Goal: Information Seeking & Learning: Learn about a topic

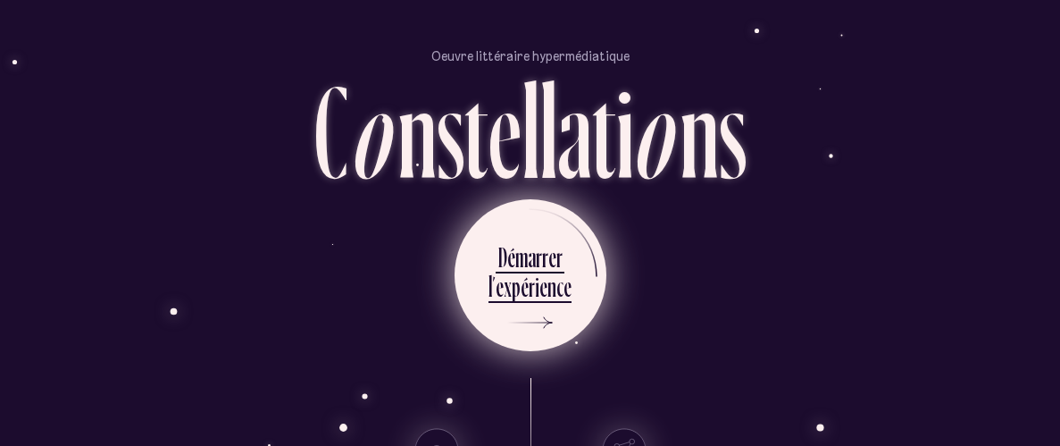
click at [524, 289] on div "é" at bounding box center [525, 286] width 8 height 35
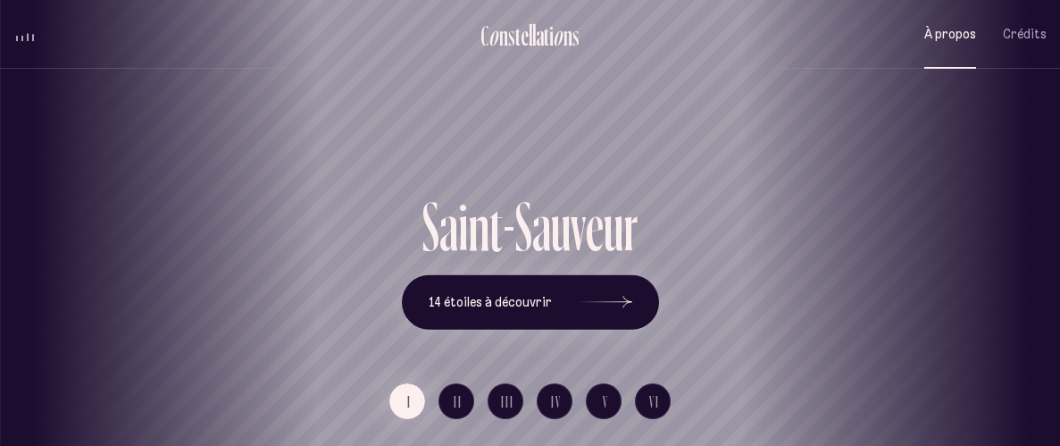
click at [949, 34] on span "À propos" at bounding box center [951, 34] width 52 height 15
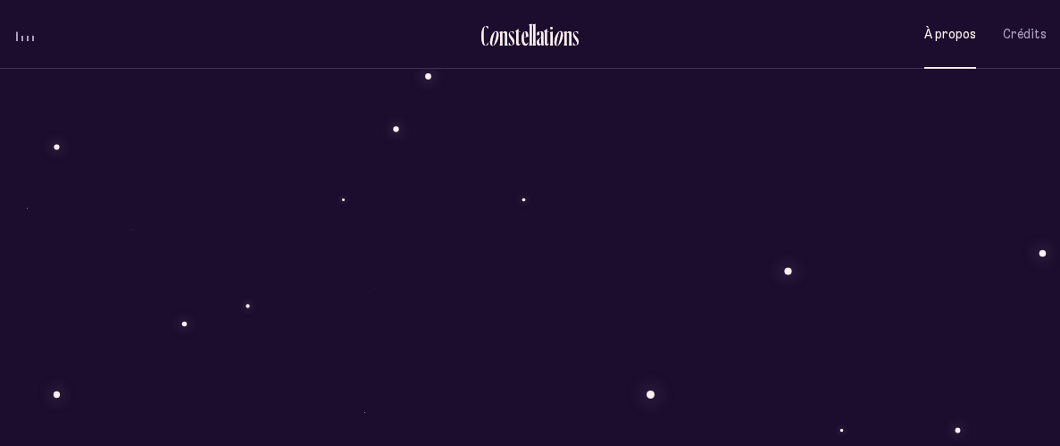
scroll to position [396, 0]
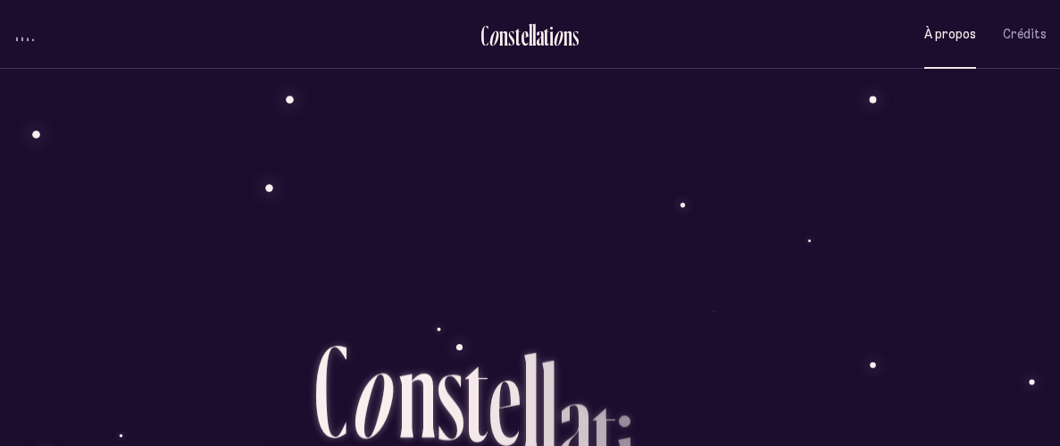
scroll to position [1297, 0]
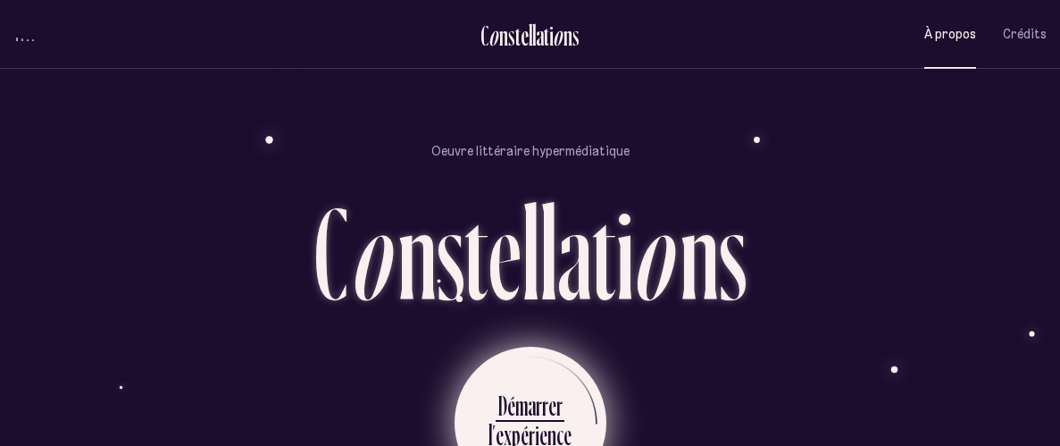
click at [543, 388] on div "r" at bounding box center [545, 405] width 6 height 35
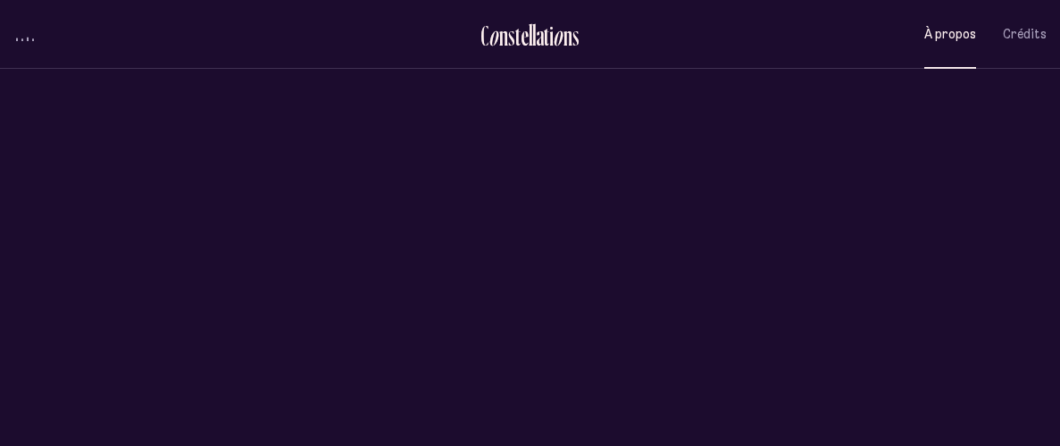
scroll to position [0, 0]
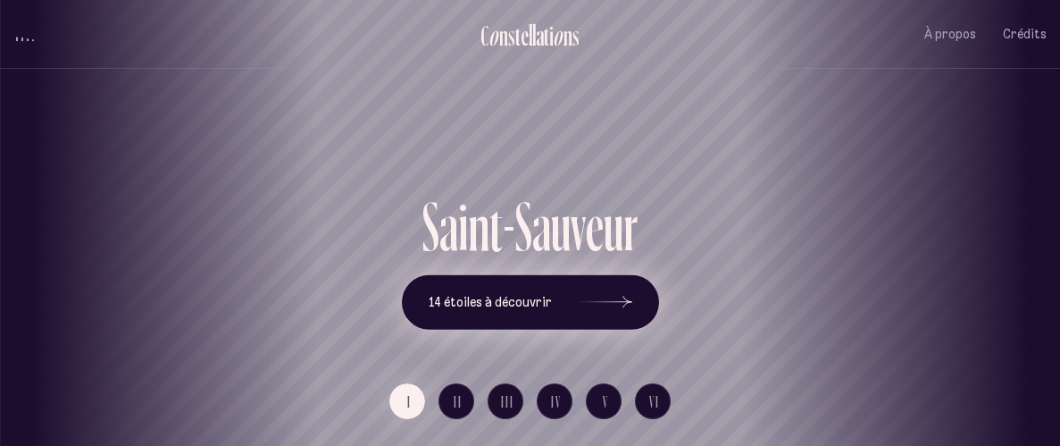
click at [594, 301] on div at bounding box center [606, 302] width 54 height 13
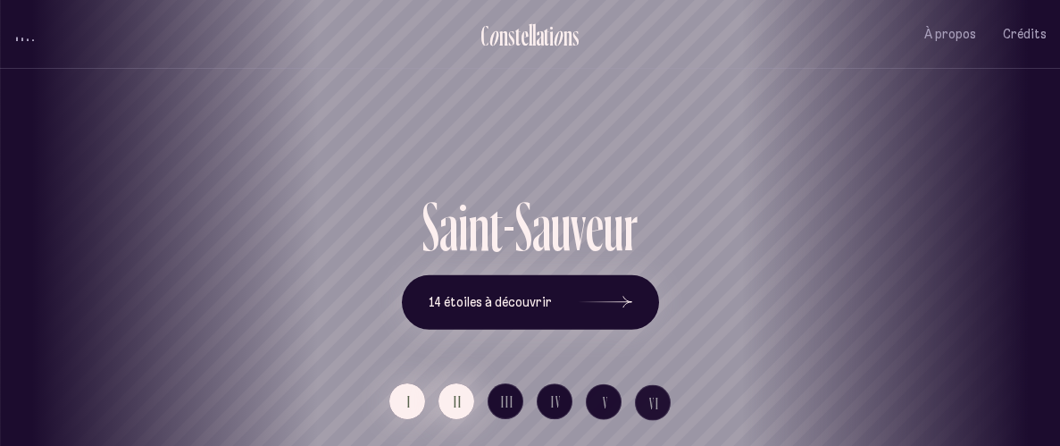
click at [459, 406] on span "II" at bounding box center [458, 401] width 9 height 15
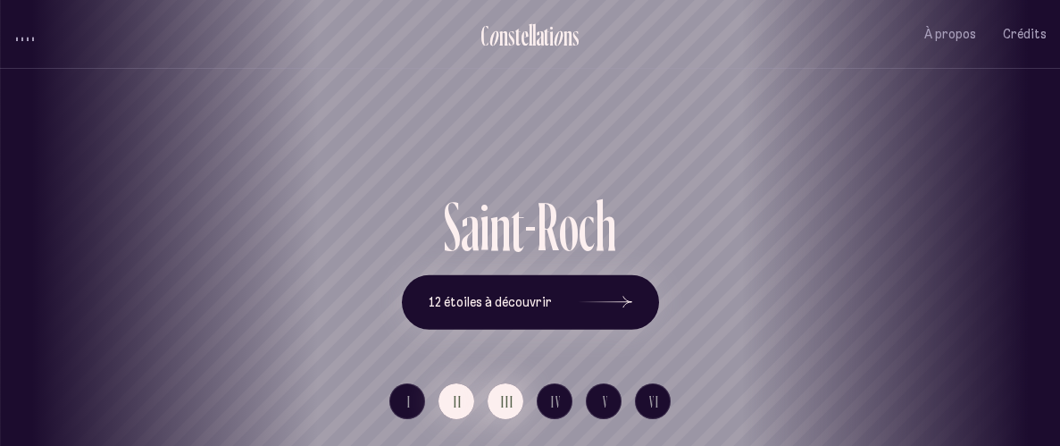
click at [517, 401] on button "III" at bounding box center [506, 401] width 36 height 36
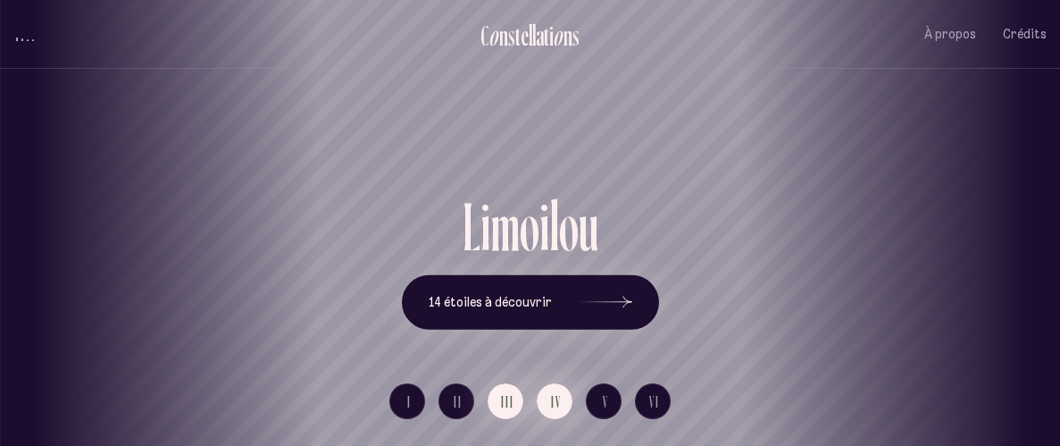
click at [563, 402] on button "IV" at bounding box center [555, 401] width 36 height 36
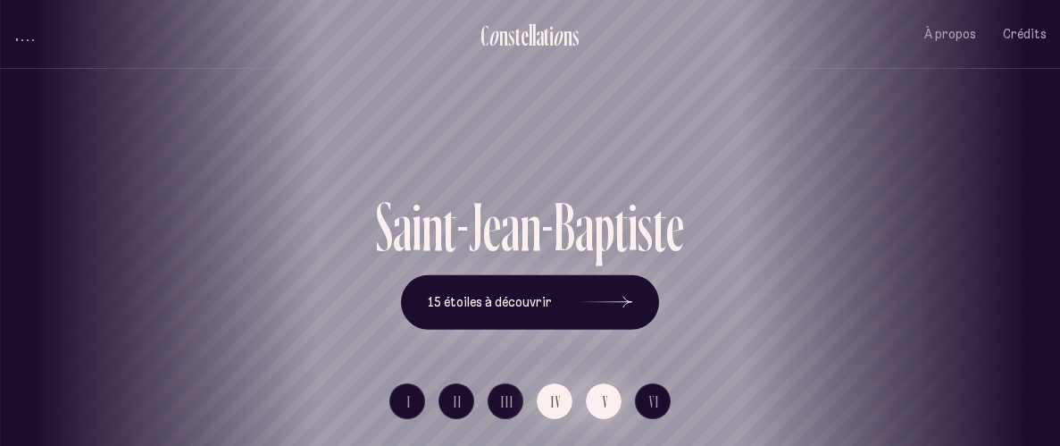
click at [595, 403] on button "V" at bounding box center [604, 401] width 36 height 36
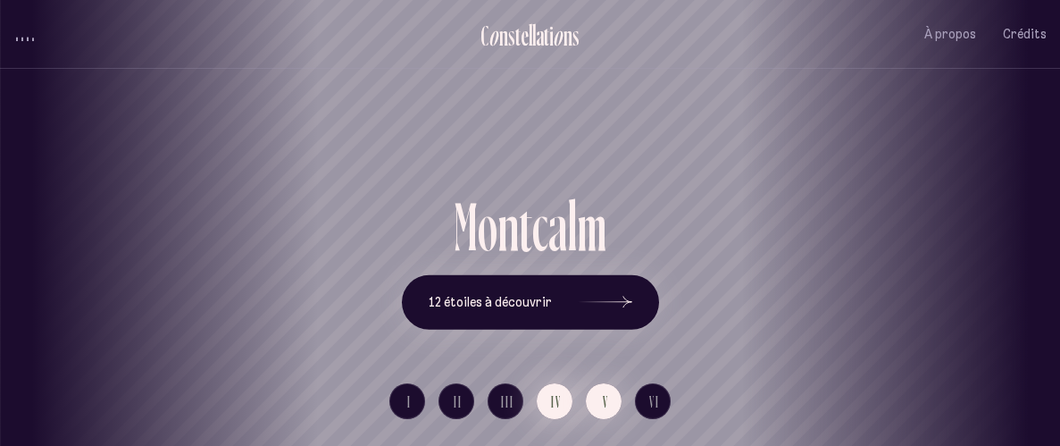
click at [562, 402] on button "IV" at bounding box center [555, 401] width 36 height 36
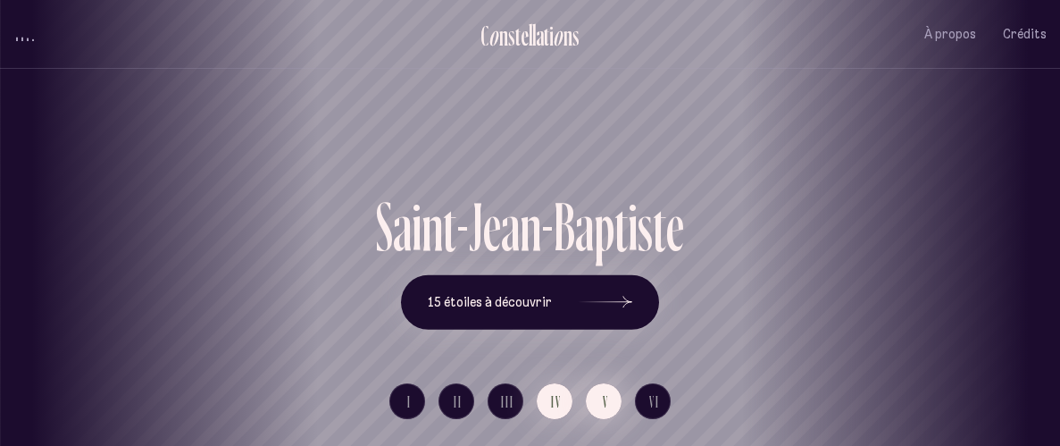
click at [590, 406] on button "V" at bounding box center [604, 401] width 36 height 36
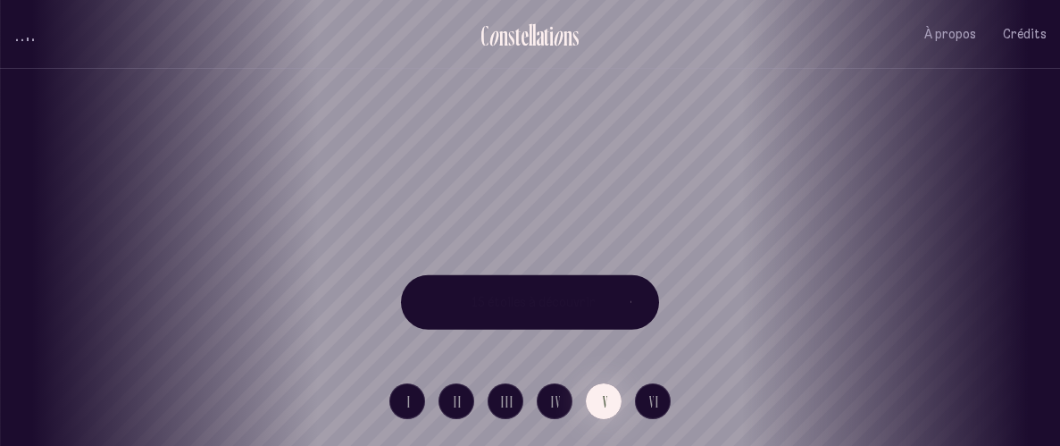
click at [661, 402] on div "Vieux-Québec Saint-Sauveur Saint-Roch Limoilou Saint-Jean-Baptiste Montcalm Vie…" at bounding box center [530, 223] width 1060 height 446
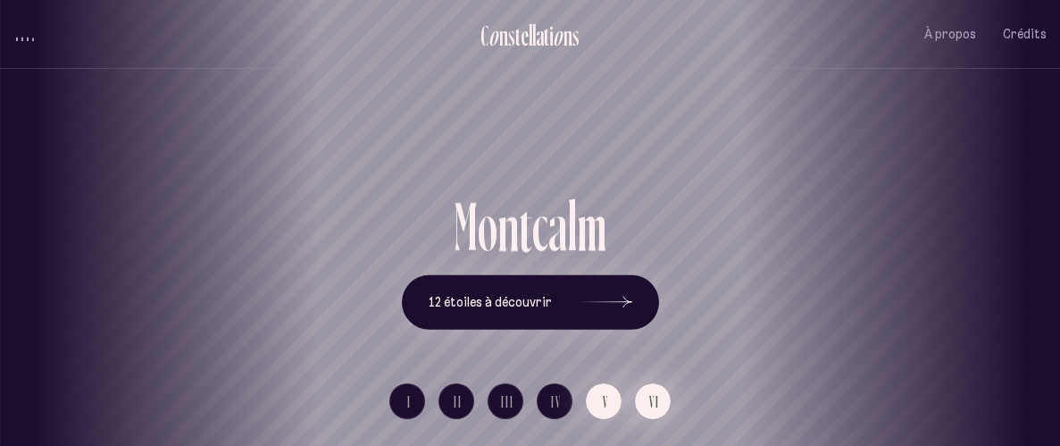
click at [661, 402] on button "VI" at bounding box center [653, 401] width 36 height 36
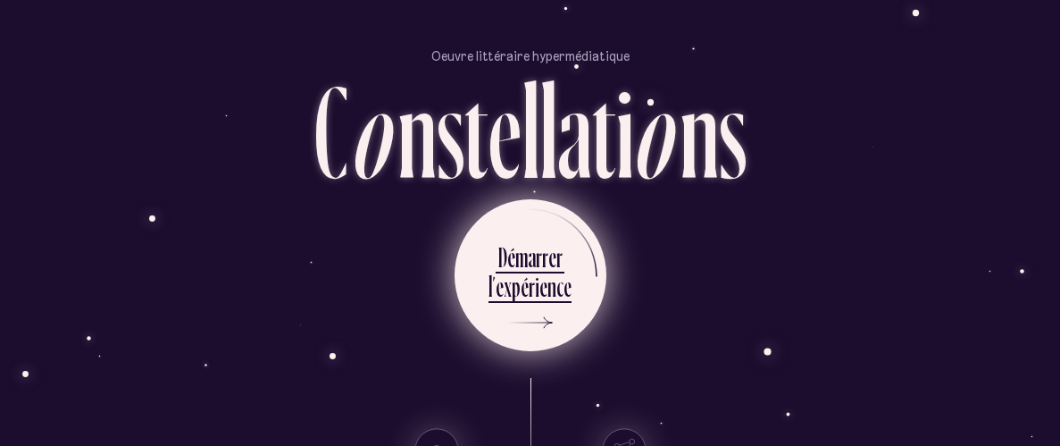
click at [571, 284] on ul "D é m a r r e r l ’ e x p é r i e n c e" at bounding box center [531, 275] width 152 height 152
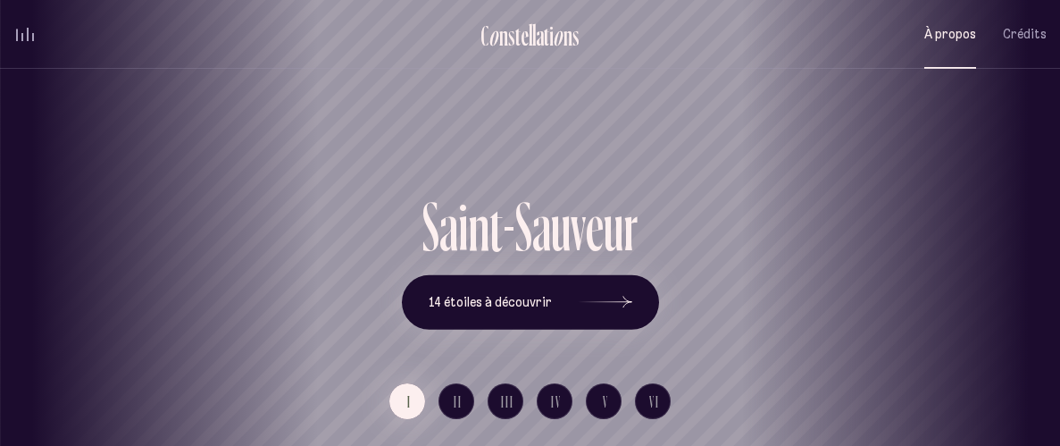
click at [965, 36] on span "À propos" at bounding box center [951, 34] width 52 height 15
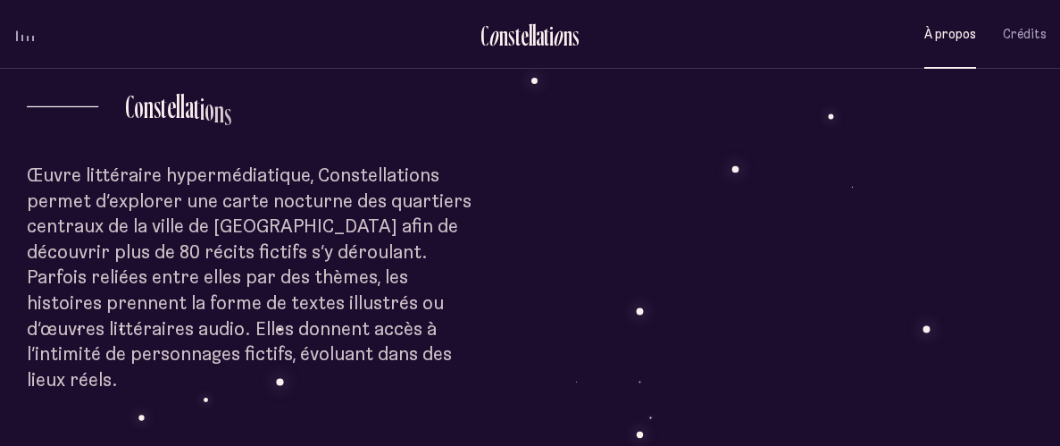
scroll to position [426, 0]
